Goal: Task Accomplishment & Management: Manage account settings

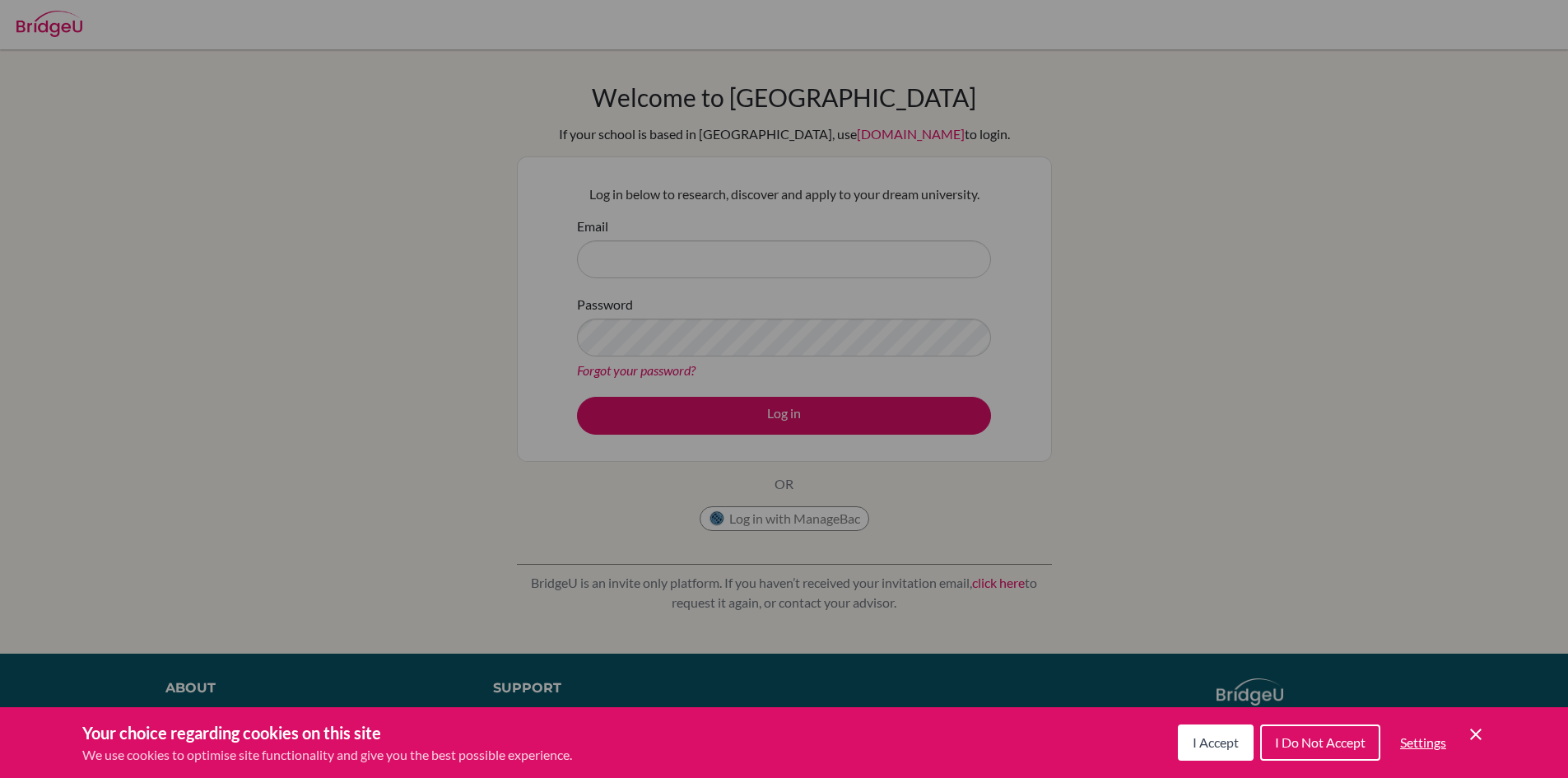
click at [1197, 728] on button "I Accept" at bounding box center [1215, 742] width 76 height 36
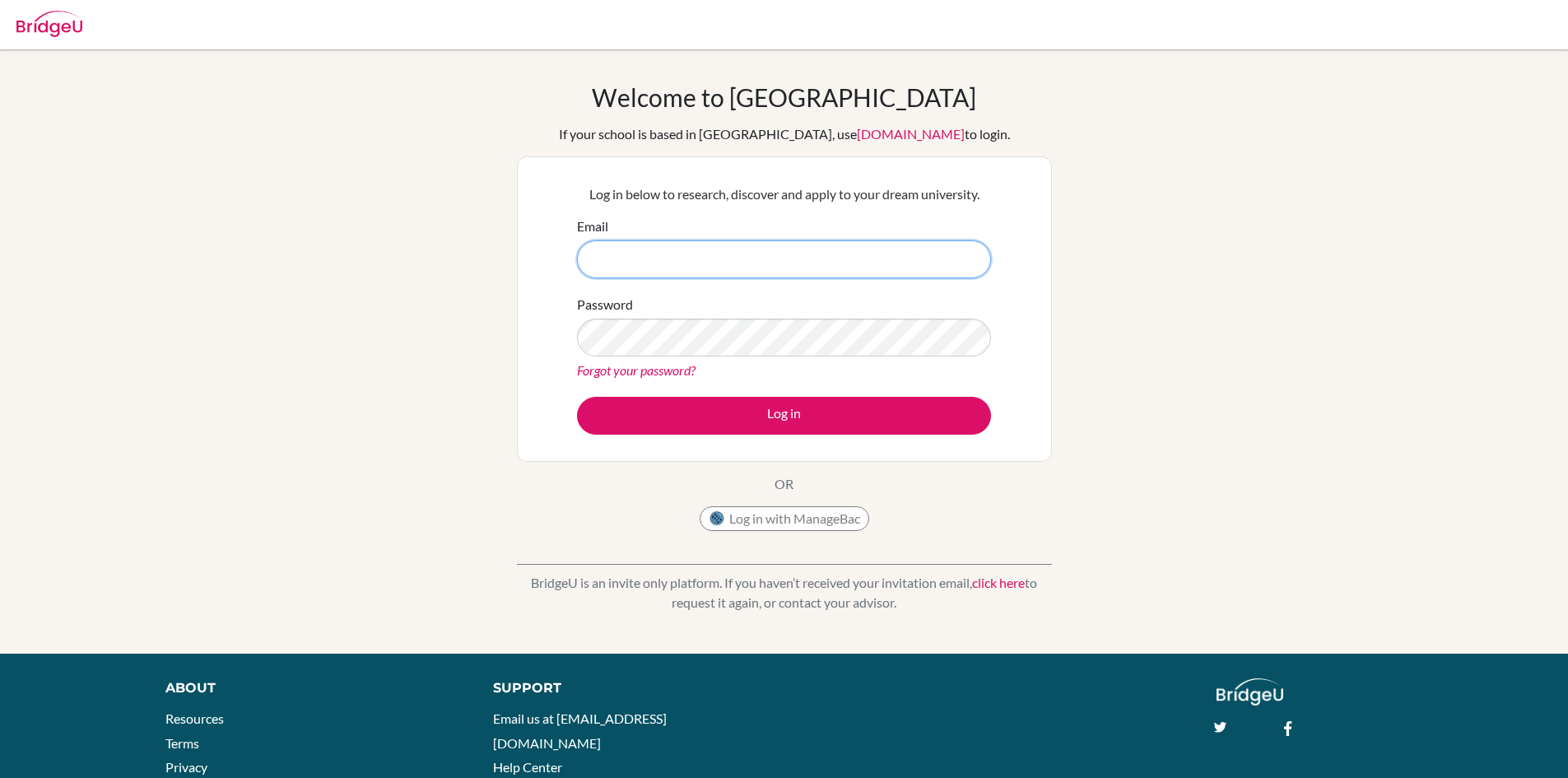
click at [660, 252] on input "Email" at bounding box center [784, 260] width 414 height 38
type input "[EMAIL_ADDRESS][DOMAIN_NAME]"
click at [662, 367] on link "Forgot your password?" at bounding box center [636, 370] width 119 height 15
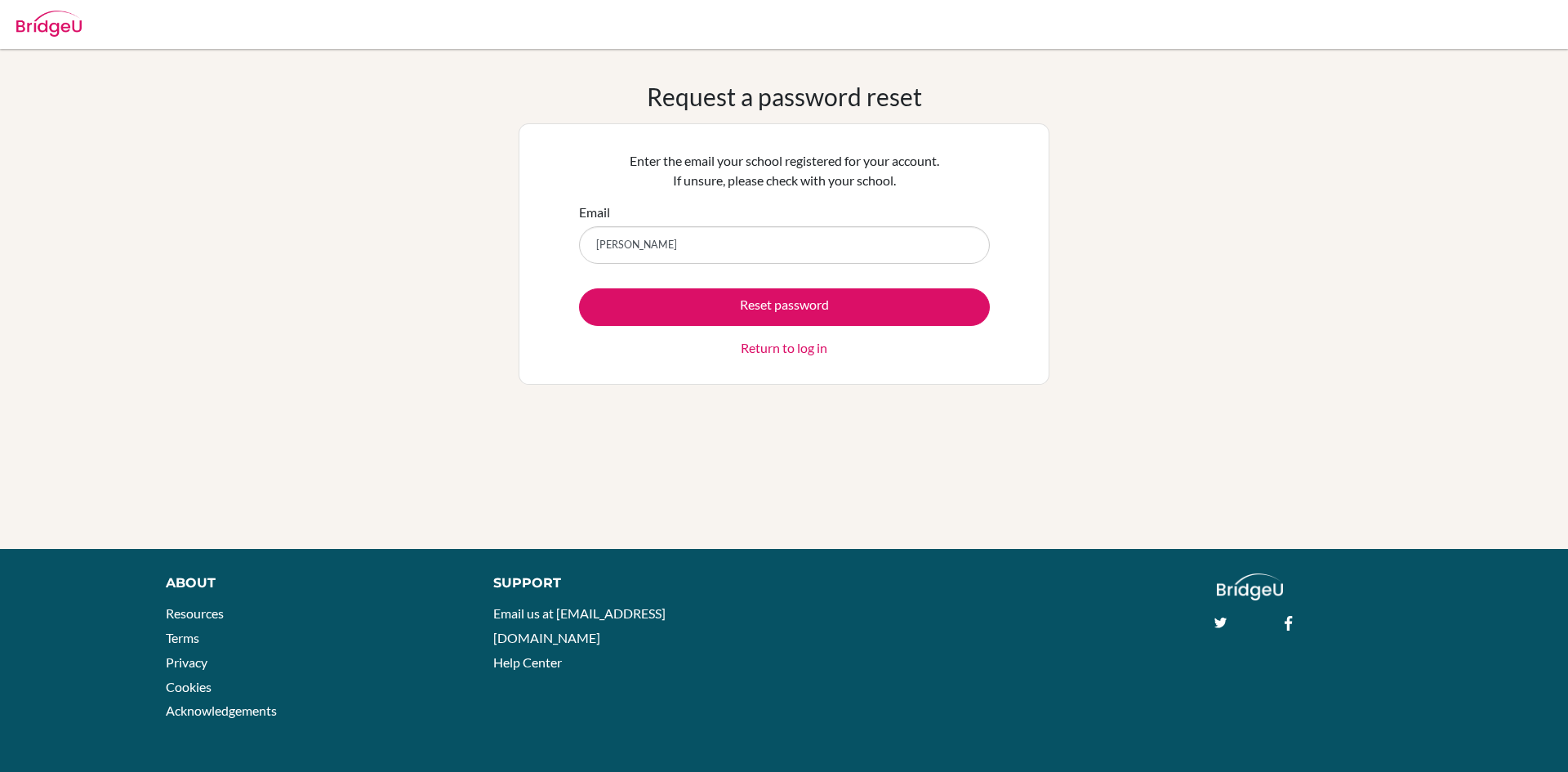
type input "[EMAIL_ADDRESS][DOMAIN_NAME]"
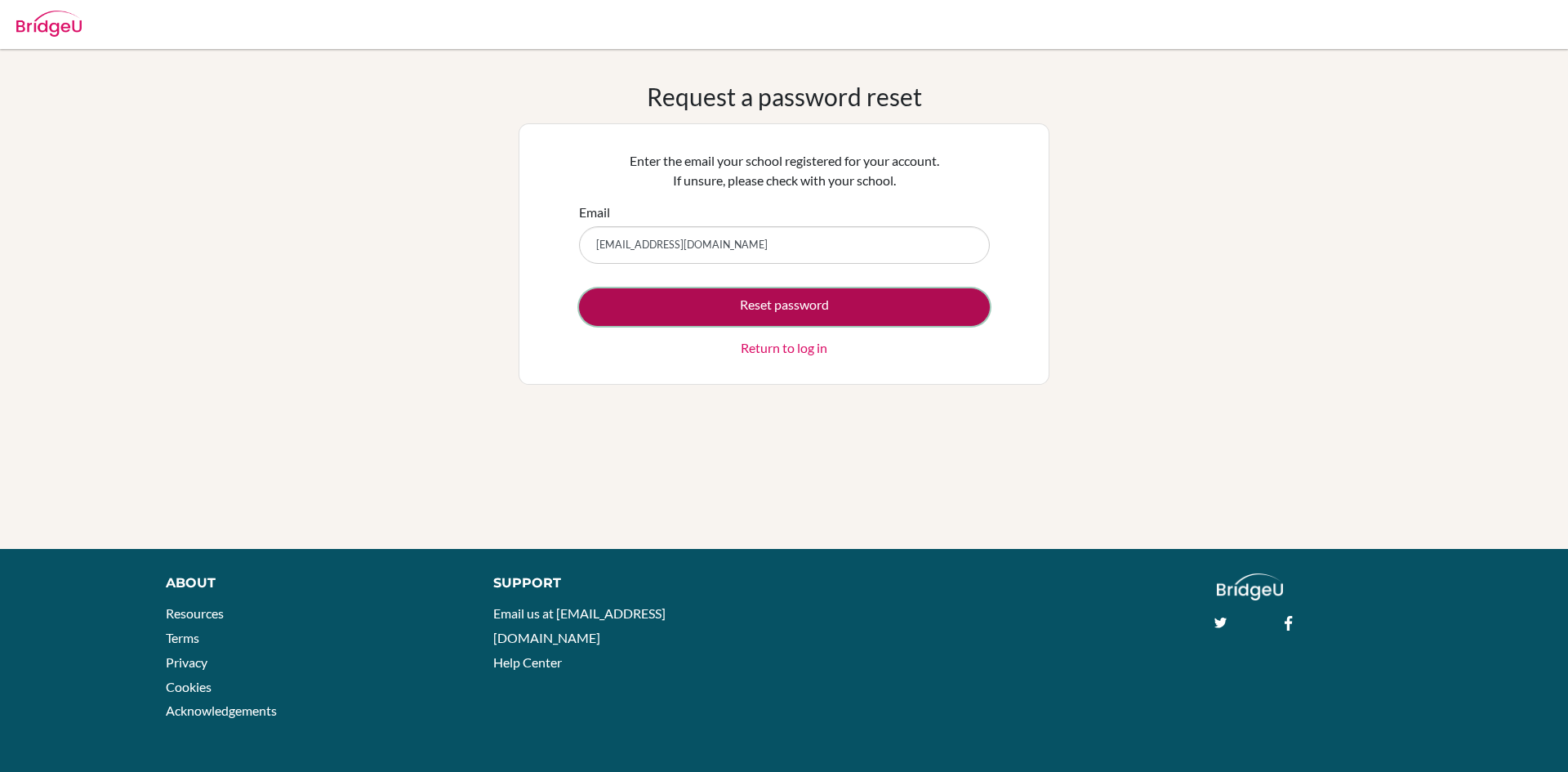
click at [723, 291] on button "Reset password" at bounding box center [784, 307] width 411 height 37
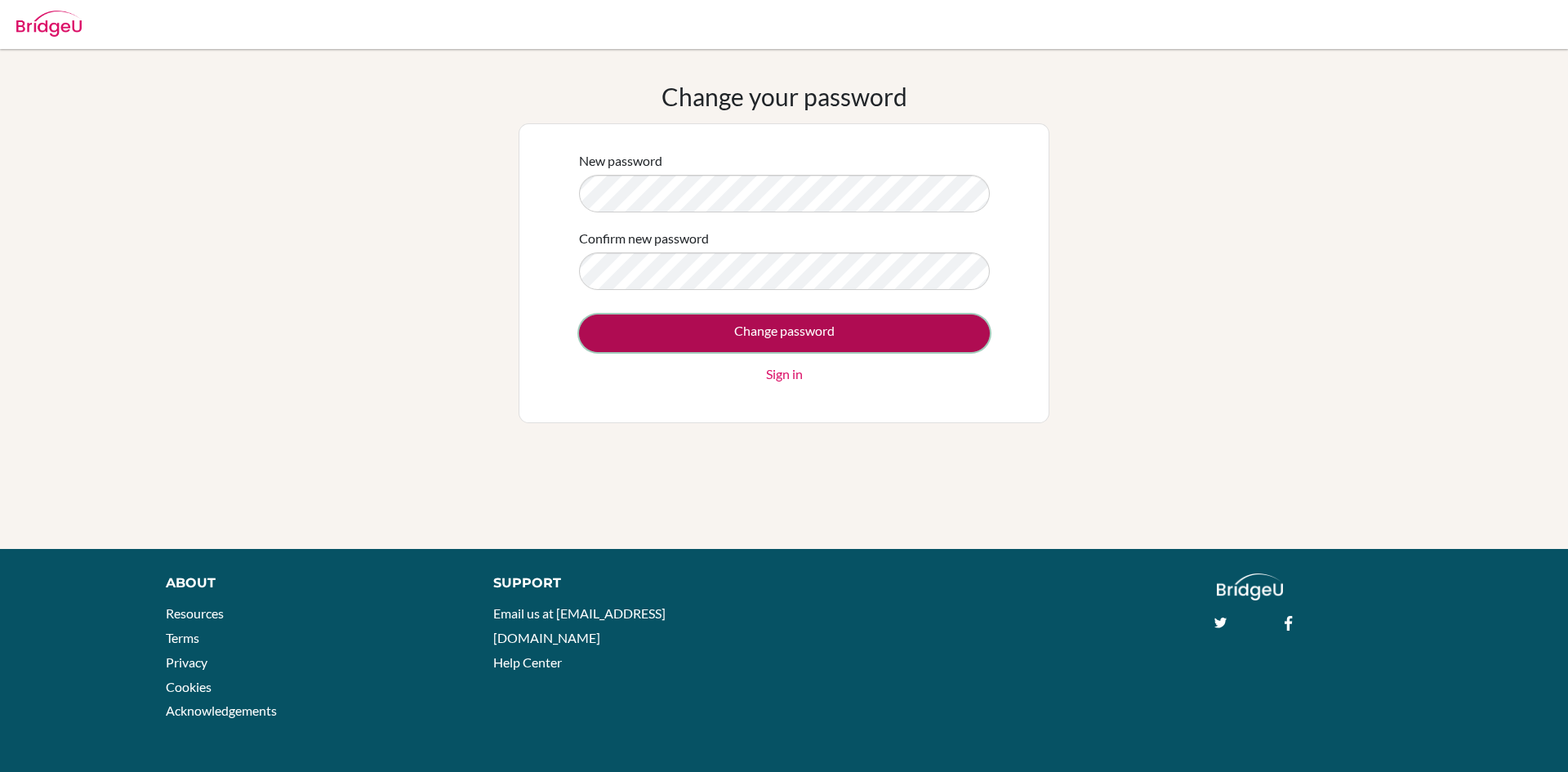
click at [834, 336] on input "Change password" at bounding box center [784, 333] width 411 height 37
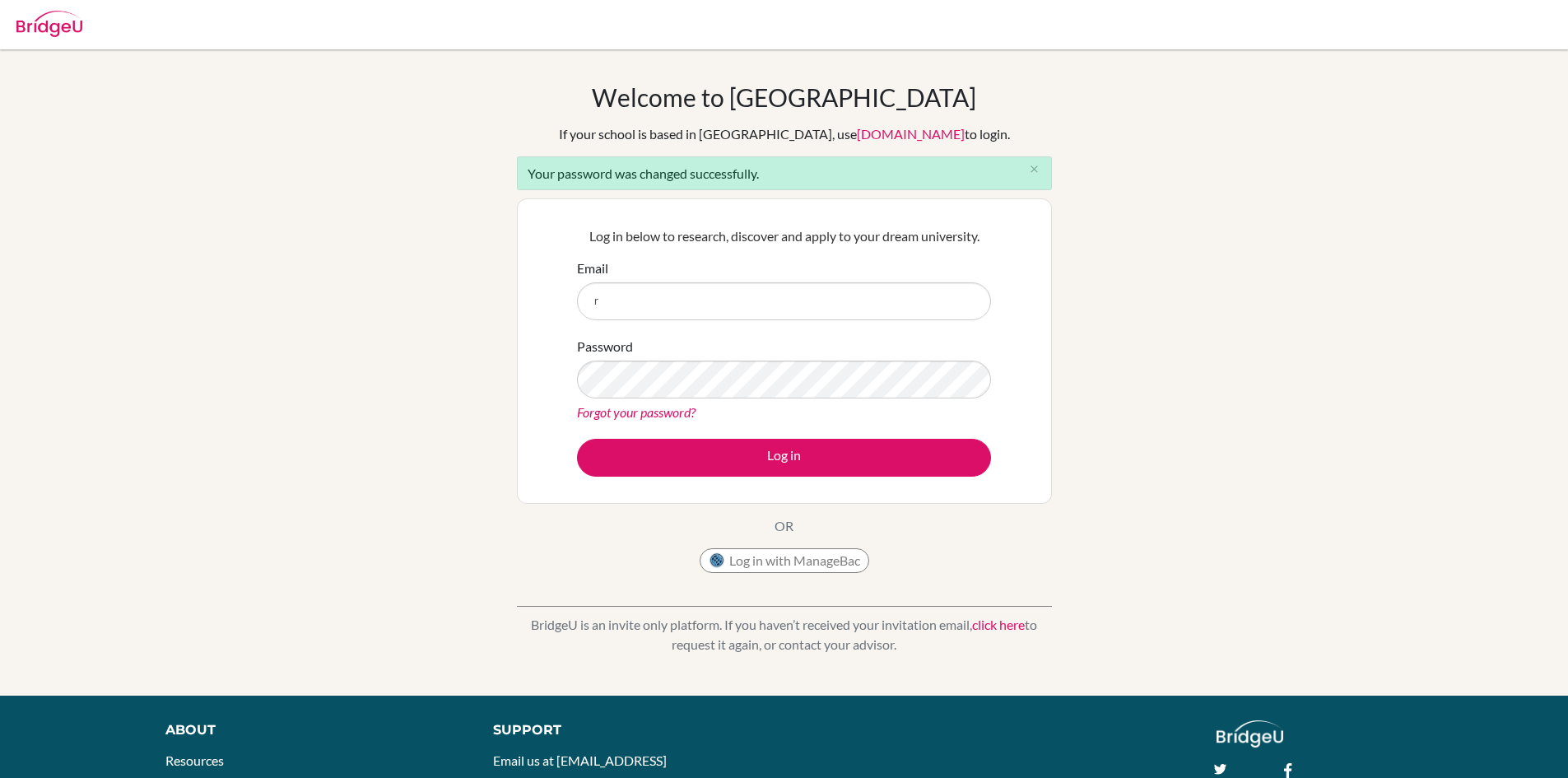
type input "[EMAIL_ADDRESS][DOMAIN_NAME]"
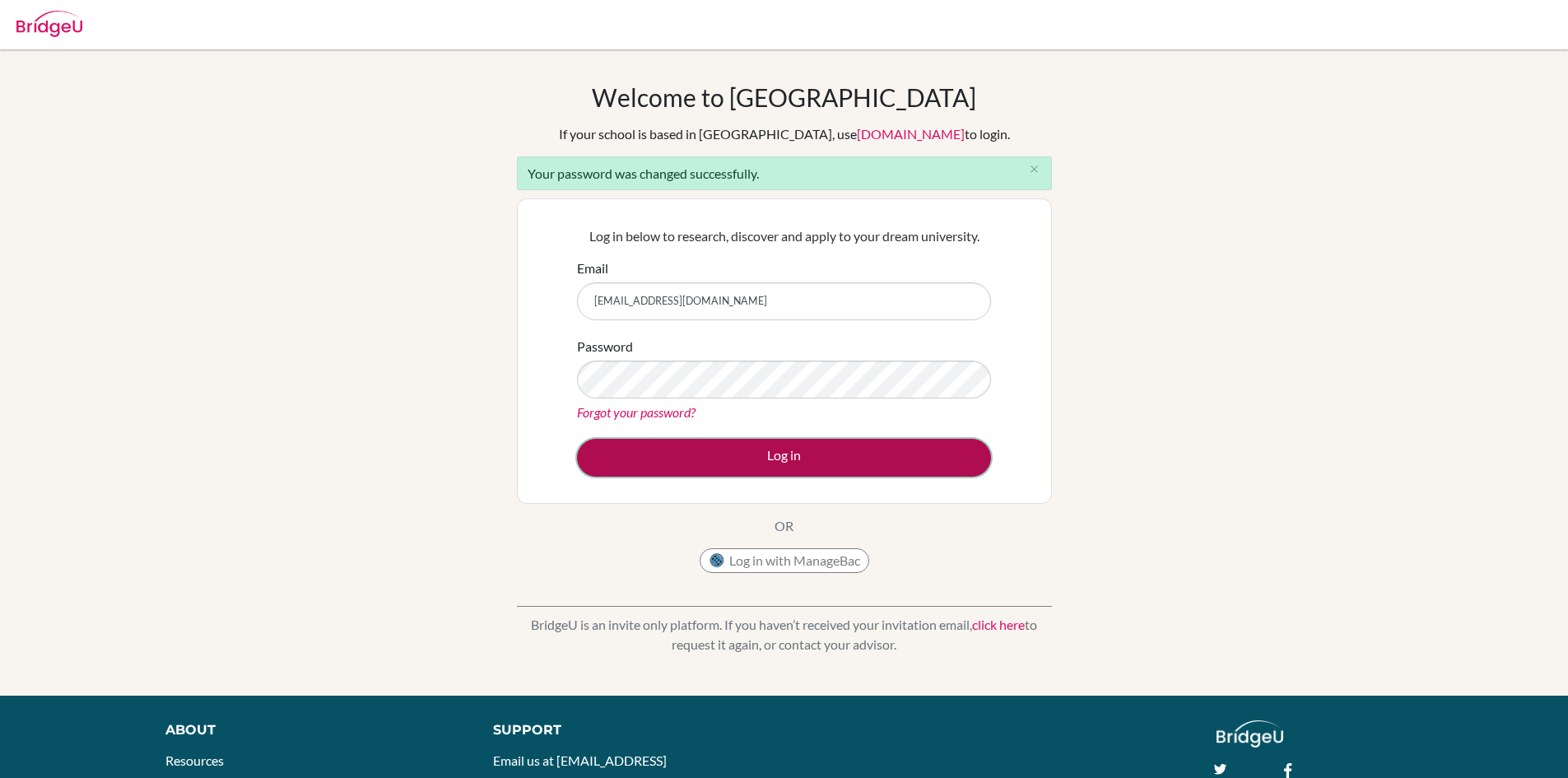
click at [819, 472] on button "Log in" at bounding box center [784, 458] width 414 height 38
